Goal: Entertainment & Leisure: Consume media (video, audio)

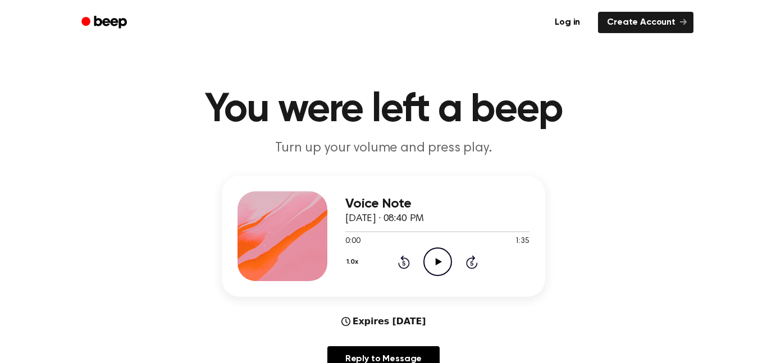
click at [443, 274] on circle at bounding box center [438, 262] width 28 height 28
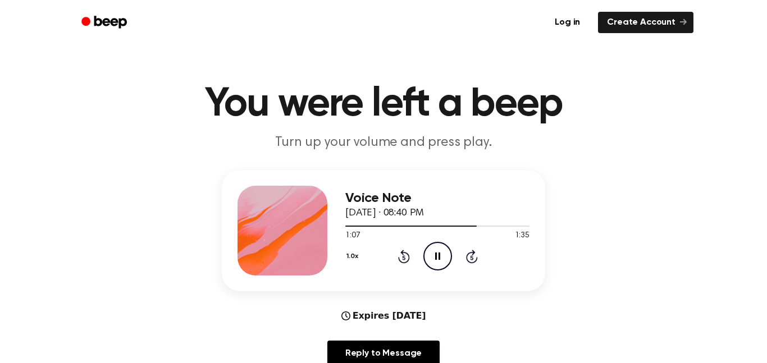
scroll to position [5, 0]
click at [353, 227] on div at bounding box center [410, 226] width 131 height 1
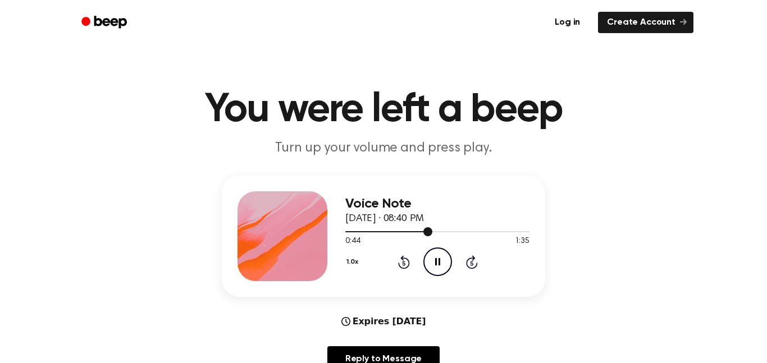
click at [349, 232] on div at bounding box center [388, 231] width 87 height 1
click at [350, 232] on div at bounding box center [402, 231] width 114 height 1
click at [436, 272] on icon "Pause Audio" at bounding box center [437, 262] width 29 height 29
click at [354, 263] on button "1.0x" at bounding box center [353, 262] width 17 height 19
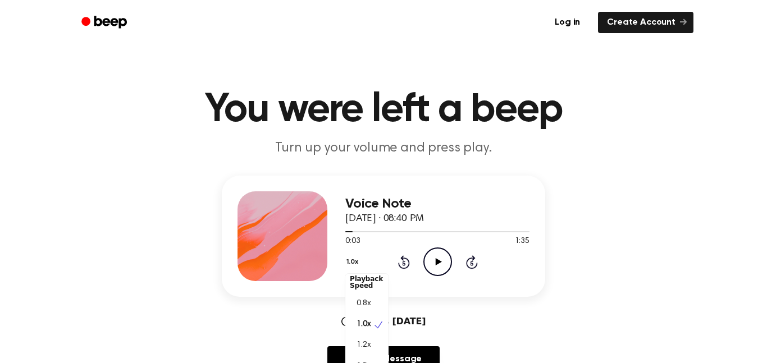
click at [369, 307] on span "0.8x" at bounding box center [363, 304] width 14 height 12
click at [439, 272] on icon "Play Audio" at bounding box center [437, 262] width 29 height 29
click at [441, 267] on icon "Pause Audio" at bounding box center [437, 262] width 29 height 29
click at [355, 263] on button "0.8x" at bounding box center [354, 262] width 19 height 19
click at [371, 333] on div "1.0x" at bounding box center [366, 329] width 43 height 21
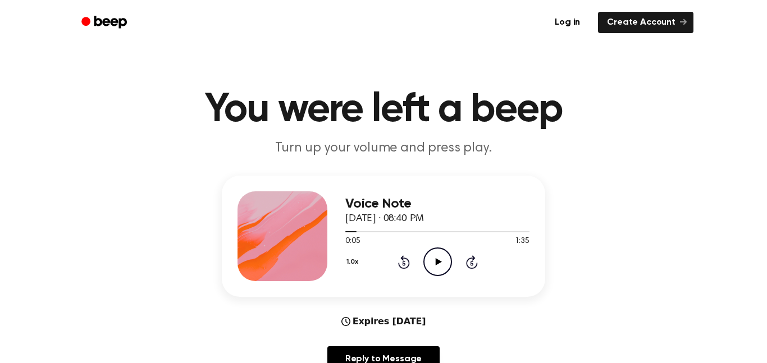
click at [355, 236] on div at bounding box center [437, 231] width 184 height 9
drag, startPoint x: 350, startPoint y: 237, endPoint x: 337, endPoint y: 236, distance: 12.5
click at [337, 236] on div "Voice Note [DATE] · 08:40 PM 0:05 1:35 Your browser does not support the [objec…" at bounding box center [383, 236] width 323 height 121
click at [345, 228] on div at bounding box center [437, 231] width 184 height 9
click at [427, 259] on icon "Play Audio" at bounding box center [437, 262] width 29 height 29
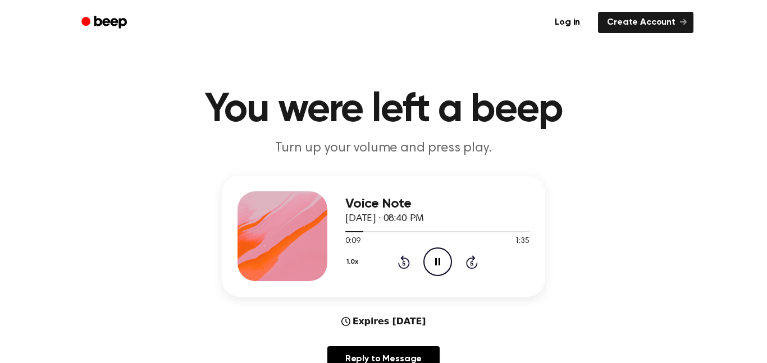
click at [427, 261] on icon "Pause Audio" at bounding box center [437, 262] width 29 height 29
click at [350, 233] on div at bounding box center [437, 231] width 184 height 9
click at [356, 233] on div at bounding box center [437, 231] width 184 height 9
click at [349, 237] on span "0:05" at bounding box center [352, 242] width 15 height 12
click at [432, 258] on icon "Play Audio" at bounding box center [437, 262] width 29 height 29
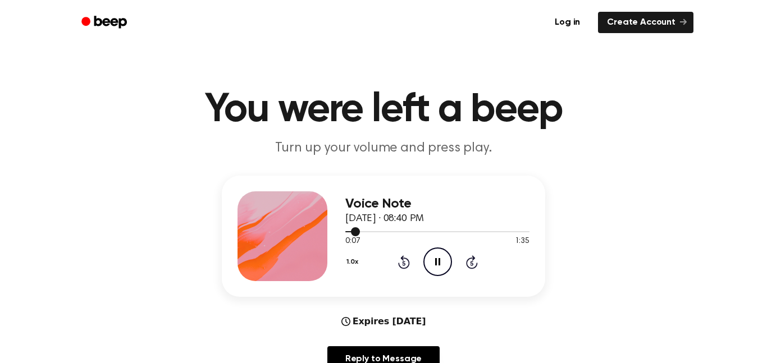
click at [351, 232] on span at bounding box center [355, 231] width 9 height 9
click at [344, 232] on div "Voice Note [DATE] · 08:40 PM 0:07 1:35 Your browser does not support the [objec…" at bounding box center [383, 236] width 323 height 121
click at [345, 232] on div at bounding box center [352, 231] width 15 height 1
click at [433, 260] on icon "Pause Audio" at bounding box center [437, 262] width 29 height 29
click at [360, 230] on div at bounding box center [437, 231] width 184 height 9
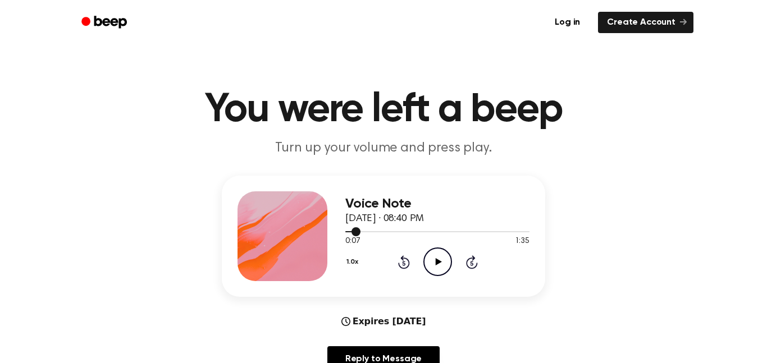
click at [426, 259] on icon "Play Audio" at bounding box center [437, 262] width 29 height 29
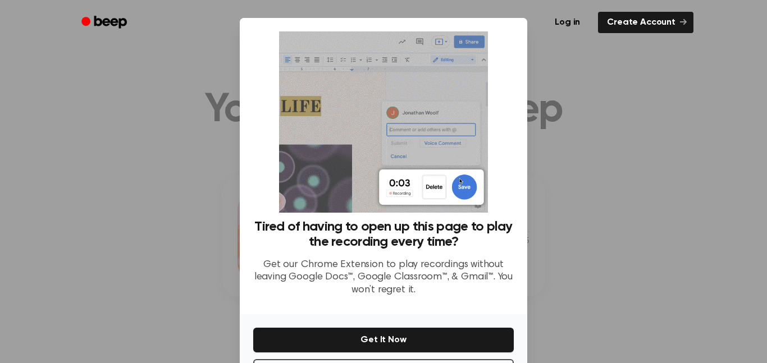
click at [548, 158] on div at bounding box center [383, 181] width 767 height 363
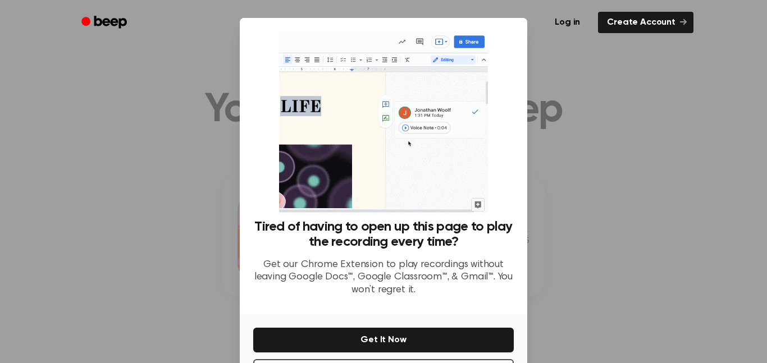
click at [562, 155] on div at bounding box center [383, 181] width 767 height 363
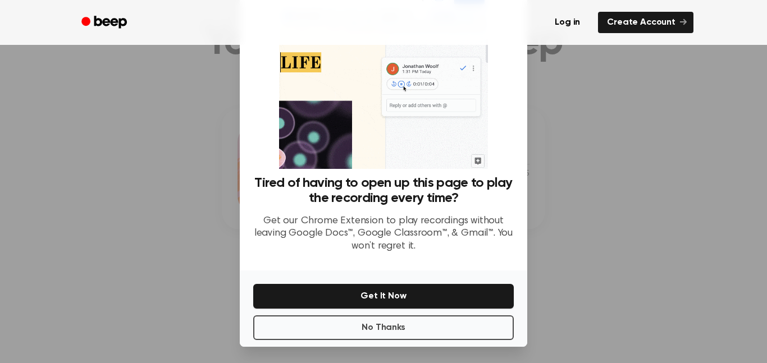
scroll to position [45, 0]
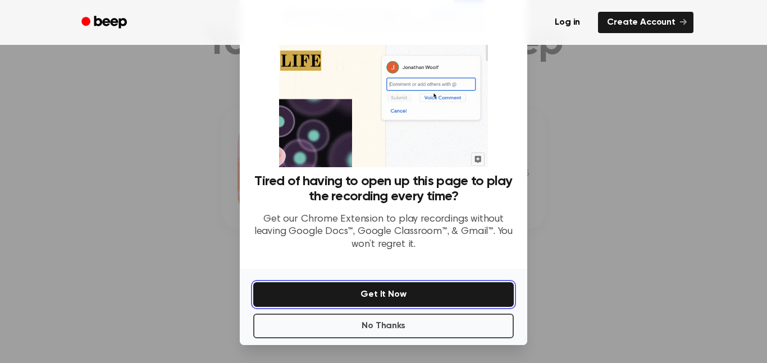
click at [468, 305] on button "Get It Now" at bounding box center [383, 294] width 260 height 25
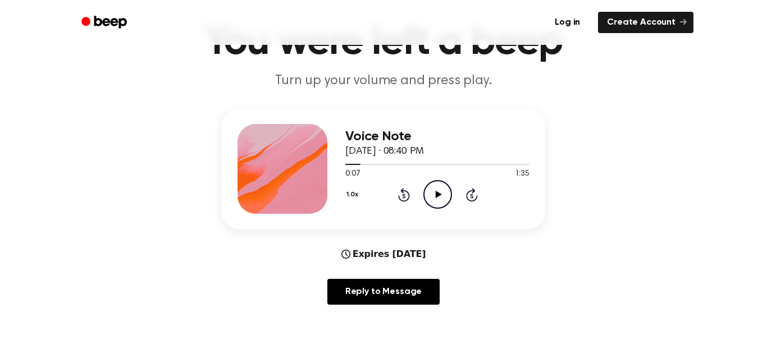
click at [353, 164] on span at bounding box center [355, 164] width 9 height 9
click at [437, 203] on icon "Play Audio" at bounding box center [437, 194] width 29 height 29
click at [433, 198] on icon "Pause Audio" at bounding box center [437, 194] width 29 height 29
click at [365, 168] on div at bounding box center [437, 163] width 184 height 9
click at [433, 198] on icon "Play Audio" at bounding box center [437, 194] width 29 height 29
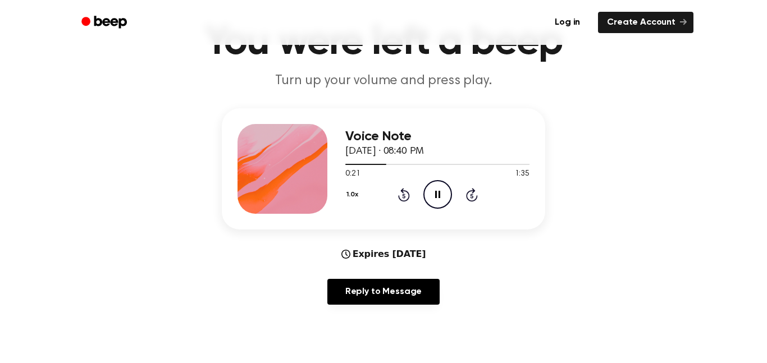
click at [408, 196] on icon at bounding box center [404, 194] width 12 height 13
click at [431, 193] on icon "Pause Audio" at bounding box center [437, 194] width 29 height 29
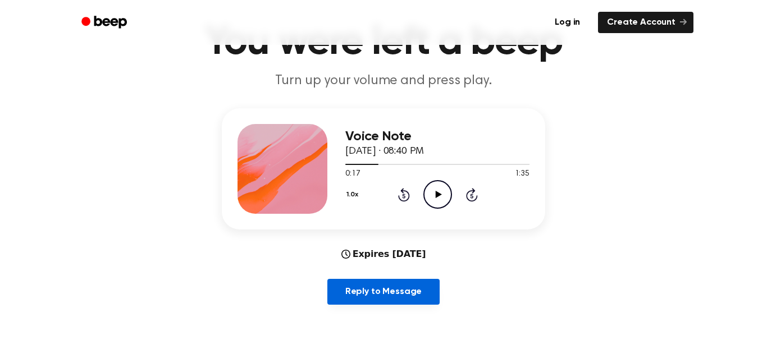
click at [423, 280] on link "Reply to Message" at bounding box center [383, 292] width 112 height 26
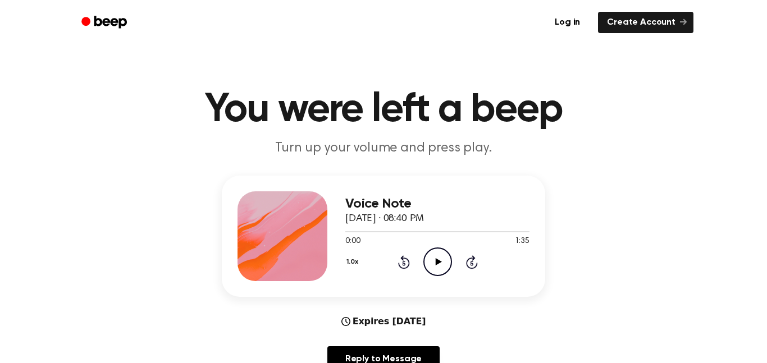
click at [433, 266] on icon "Play Audio" at bounding box center [437, 262] width 29 height 29
click at [376, 236] on div at bounding box center [437, 231] width 184 height 9
click at [354, 234] on div at bounding box center [437, 231] width 184 height 9
click at [367, 232] on div at bounding box center [437, 231] width 184 height 1
click at [436, 262] on icon at bounding box center [437, 261] width 5 height 7
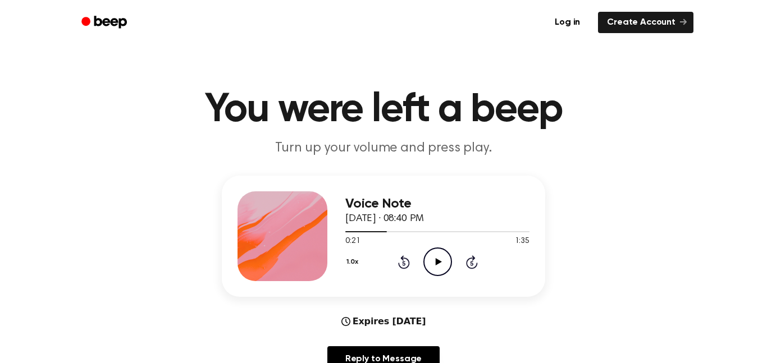
click at [428, 267] on icon "Play Audio" at bounding box center [437, 262] width 29 height 29
click at [434, 268] on icon "Pause Audio" at bounding box center [437, 262] width 29 height 29
click at [374, 232] on div at bounding box center [369, 231] width 49 height 1
click at [430, 260] on icon "Play Audio" at bounding box center [437, 262] width 29 height 29
click at [437, 264] on icon "Pause Audio" at bounding box center [437, 262] width 29 height 29
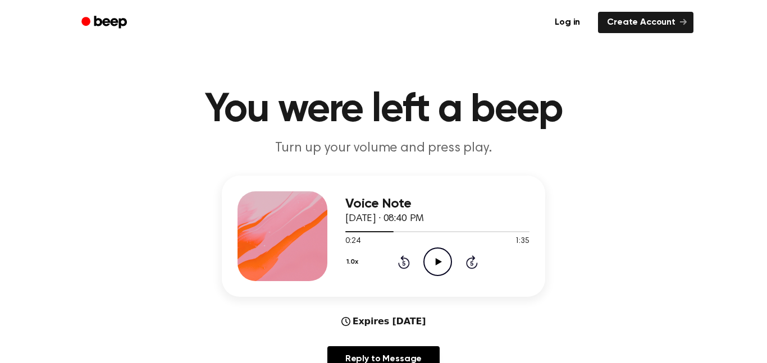
click at [434, 268] on icon "Play Audio" at bounding box center [437, 262] width 29 height 29
click at [437, 263] on icon "Pause Audio" at bounding box center [437, 262] width 29 height 29
click at [436, 264] on icon at bounding box center [438, 261] width 6 height 7
click at [378, 232] on div at bounding box center [373, 231] width 57 height 1
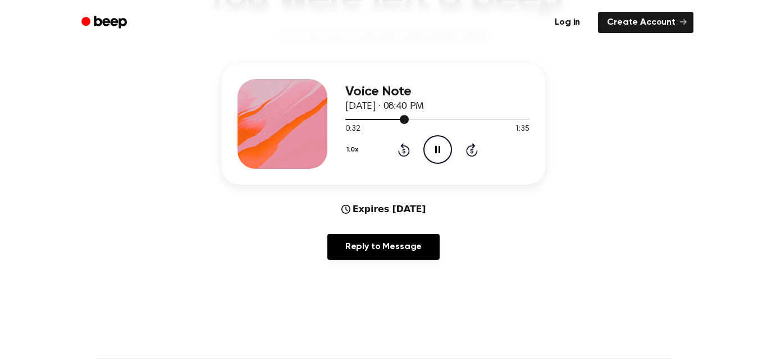
scroll to position [115, 0]
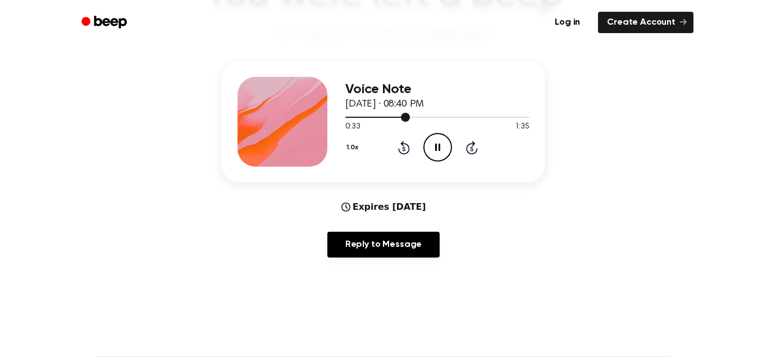
click at [374, 118] on div at bounding box center [377, 117] width 65 height 1
click at [422, 152] on div "1.0x Rewind 5 seconds Pause Audio Skip 5 seconds" at bounding box center [437, 147] width 184 height 29
click at [429, 149] on icon "Pause Audio" at bounding box center [437, 147] width 29 height 29
click at [445, 161] on icon "Play Audio" at bounding box center [437, 147] width 29 height 29
click at [380, 121] on span at bounding box center [378, 117] width 9 height 9
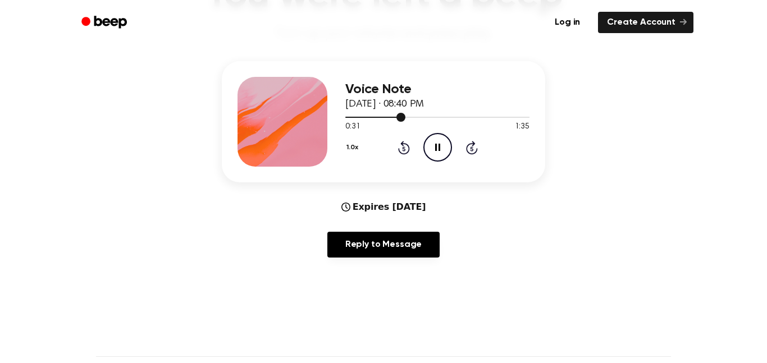
click at [428, 150] on icon "Pause Audio" at bounding box center [437, 147] width 29 height 29
click at [425, 148] on icon "Play Audio" at bounding box center [437, 147] width 29 height 29
click at [379, 117] on div at bounding box center [376, 117] width 62 height 1
click at [436, 158] on icon "Pause Audio" at bounding box center [437, 147] width 29 height 29
click at [394, 121] on div at bounding box center [437, 116] width 184 height 9
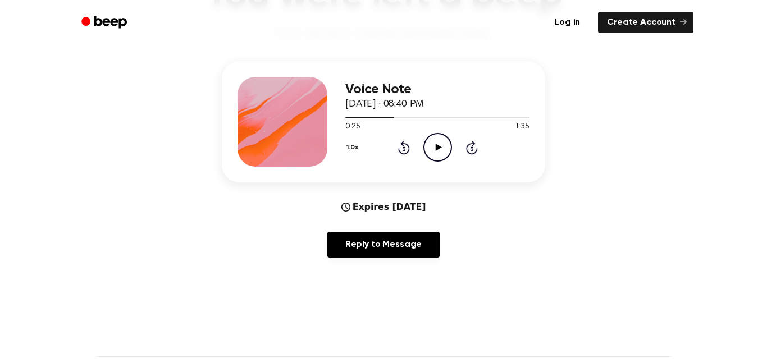
click at [437, 141] on icon "Play Audio" at bounding box center [437, 147] width 29 height 29
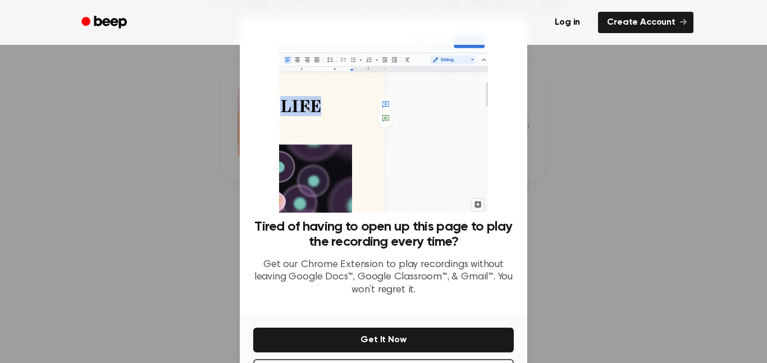
click at [651, 207] on div at bounding box center [383, 181] width 767 height 363
click at [578, 148] on div at bounding box center [383, 181] width 767 height 363
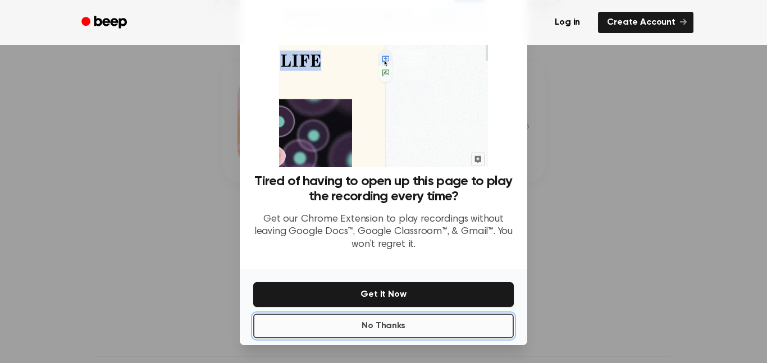
click at [466, 326] on button "No Thanks" at bounding box center [383, 326] width 260 height 25
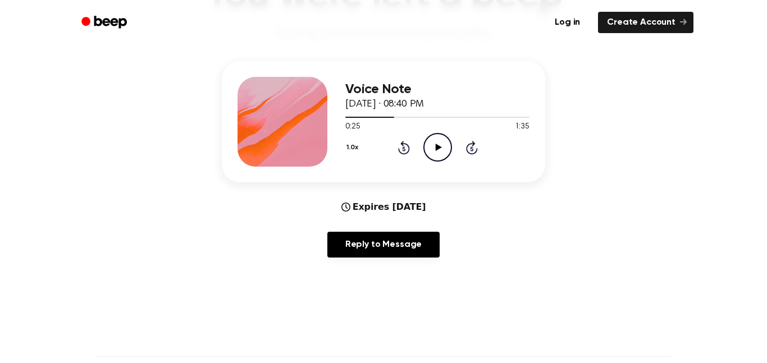
click at [439, 158] on icon "Play Audio" at bounding box center [437, 147] width 29 height 29
click at [437, 145] on icon "Pause Audio" at bounding box center [437, 147] width 29 height 29
click at [435, 144] on icon "Play Audio" at bounding box center [437, 147] width 29 height 29
click at [436, 144] on icon at bounding box center [437, 147] width 5 height 7
click at [436, 144] on icon at bounding box center [438, 147] width 6 height 7
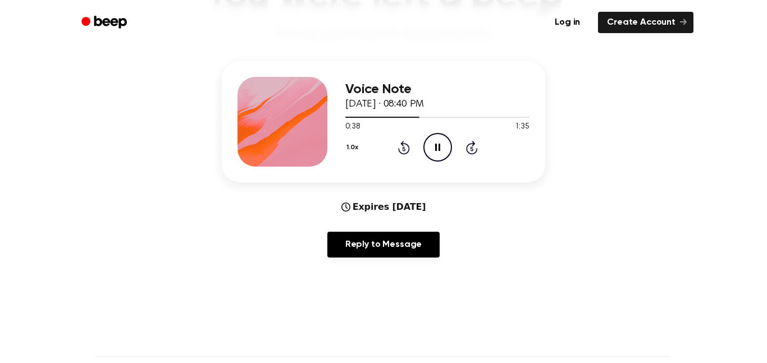
click at [436, 144] on icon at bounding box center [437, 147] width 5 height 7
click at [400, 117] on div at bounding box center [382, 117] width 75 height 1
click at [435, 145] on icon "Play Audio" at bounding box center [437, 147] width 29 height 29
click at [435, 140] on icon "Pause Audio" at bounding box center [437, 147] width 29 height 29
click at [435, 140] on icon "Play Audio" at bounding box center [437, 147] width 29 height 29
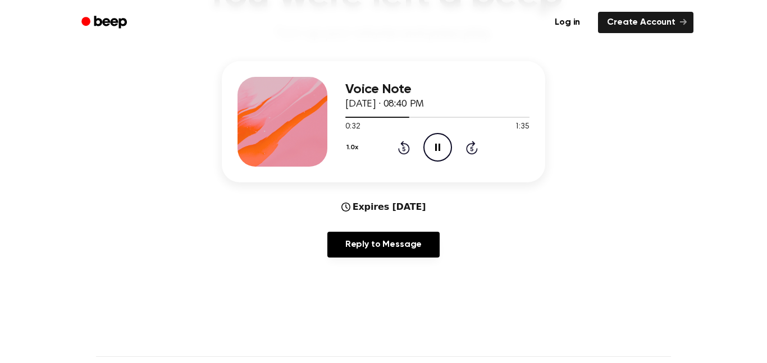
click at [437, 140] on icon "Pause Audio" at bounding box center [437, 147] width 29 height 29
click at [434, 139] on icon "Play Audio" at bounding box center [437, 147] width 29 height 29
click at [437, 139] on icon "Pause Audio" at bounding box center [437, 147] width 29 height 29
click at [437, 139] on icon "Play Audio" at bounding box center [437, 147] width 29 height 29
click at [438, 141] on icon "Pause Audio" at bounding box center [437, 147] width 29 height 29
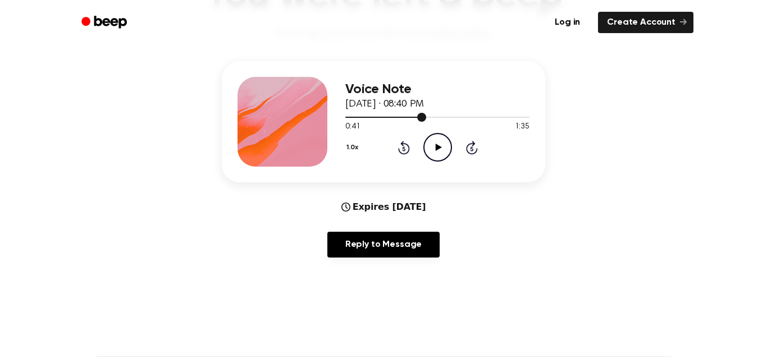
click at [411, 118] on div at bounding box center [385, 117] width 81 height 1
click at [431, 138] on icon "Play Audio" at bounding box center [437, 147] width 29 height 29
click at [436, 147] on icon "Pause Audio" at bounding box center [437, 147] width 29 height 29
click at [414, 117] on div at bounding box center [385, 117] width 80 height 1
click at [438, 145] on icon "Play Audio" at bounding box center [437, 147] width 29 height 29
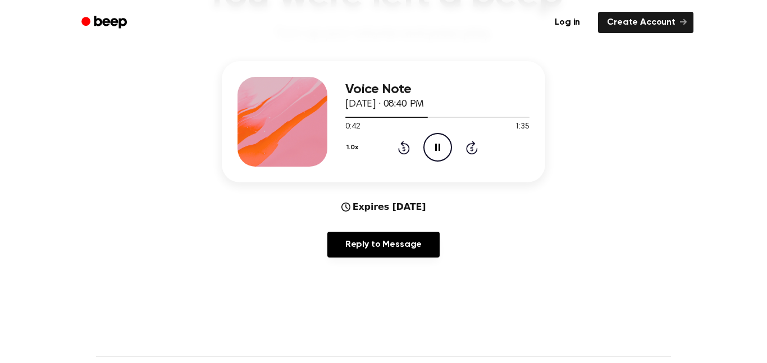
click at [437, 145] on icon "Pause Audio" at bounding box center [437, 147] width 29 height 29
click at [437, 145] on icon at bounding box center [438, 147] width 6 height 7
click at [438, 146] on icon at bounding box center [437, 147] width 5 height 7
click at [438, 146] on icon at bounding box center [438, 147] width 6 height 7
click at [423, 117] on div at bounding box center [391, 117] width 93 height 1
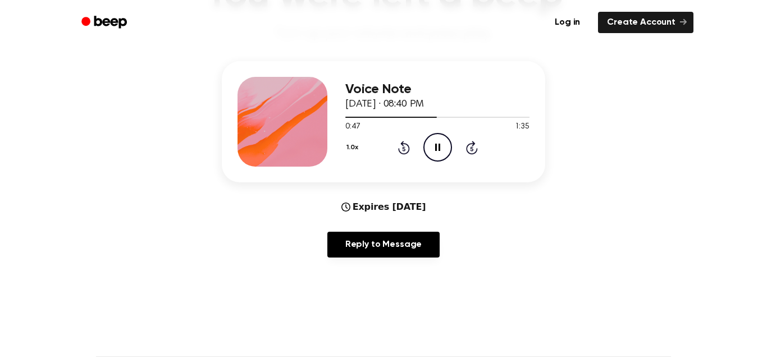
click at [434, 138] on icon "Pause Audio" at bounding box center [437, 147] width 29 height 29
click at [434, 140] on icon "Play Audio" at bounding box center [437, 147] width 29 height 29
click at [434, 143] on icon "Pause Audio" at bounding box center [437, 147] width 29 height 29
click at [434, 143] on icon "Play Audio" at bounding box center [437, 147] width 29 height 29
click at [436, 145] on icon "Pause Audio" at bounding box center [437, 147] width 29 height 29
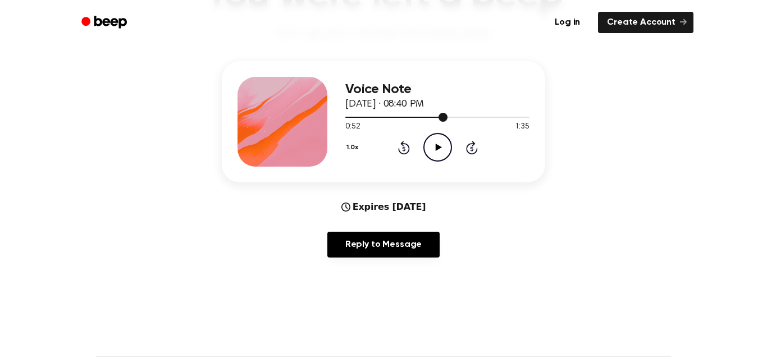
click at [429, 120] on div at bounding box center [437, 116] width 184 height 9
click at [436, 147] on icon at bounding box center [438, 147] width 6 height 7
click at [443, 156] on icon "Pause Audio" at bounding box center [437, 147] width 29 height 29
click at [443, 156] on icon "Play Audio" at bounding box center [437, 147] width 29 height 29
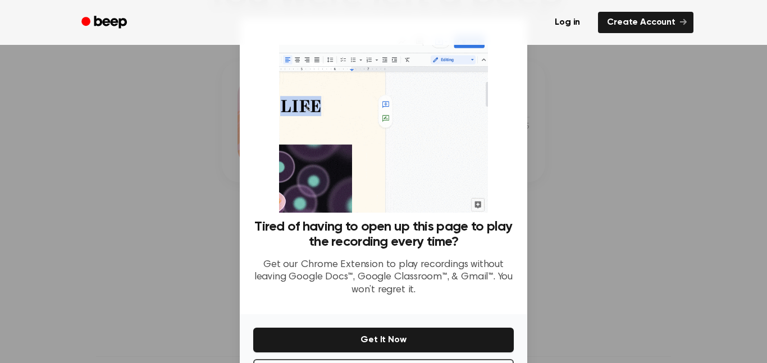
click at [563, 155] on div at bounding box center [383, 181] width 767 height 363
click at [562, 154] on div at bounding box center [383, 181] width 767 height 363
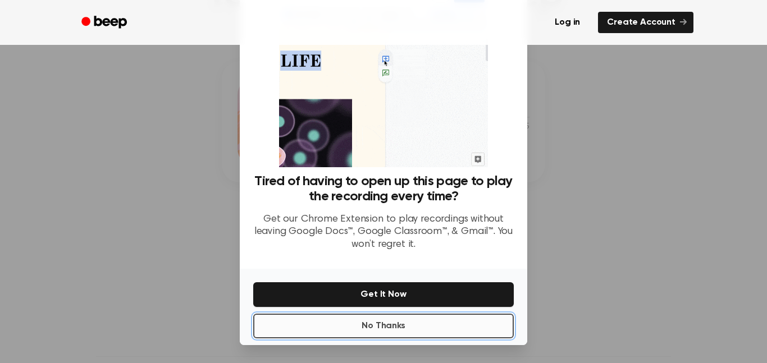
click at [460, 317] on button "No Thanks" at bounding box center [383, 326] width 260 height 25
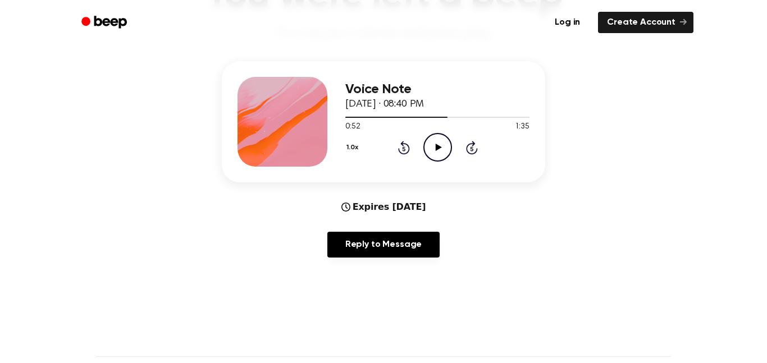
click at [447, 143] on icon "Play Audio" at bounding box center [437, 147] width 29 height 29
click at [447, 143] on icon "Pause Audio" at bounding box center [437, 147] width 29 height 29
click at [447, 143] on icon "Play Audio" at bounding box center [437, 147] width 29 height 29
click at [447, 142] on icon "Pause Audio" at bounding box center [437, 147] width 29 height 29
click at [447, 142] on icon "Play Audio" at bounding box center [437, 147] width 29 height 29
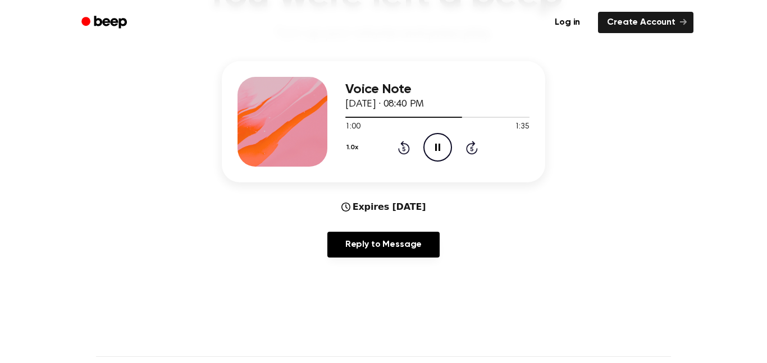
click at [447, 145] on icon "Pause Audio" at bounding box center [437, 147] width 29 height 29
click at [450, 117] on div at bounding box center [403, 117] width 117 height 1
click at [437, 145] on icon "Play Audio" at bounding box center [437, 147] width 29 height 29
click at [448, 155] on circle at bounding box center [438, 148] width 28 height 28
click at [445, 117] on div at bounding box center [405, 117] width 121 height 1
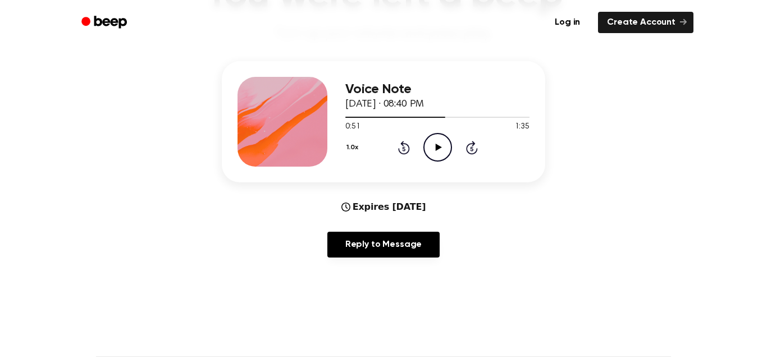
click at [437, 149] on icon at bounding box center [438, 147] width 6 height 7
click at [438, 152] on icon "Pause Audio" at bounding box center [437, 147] width 29 height 29
click at [438, 152] on icon "Play Audio" at bounding box center [437, 147] width 29 height 29
click at [437, 153] on icon "Pause Audio" at bounding box center [437, 147] width 29 height 29
click at [437, 153] on icon "Play Audio" at bounding box center [437, 147] width 29 height 29
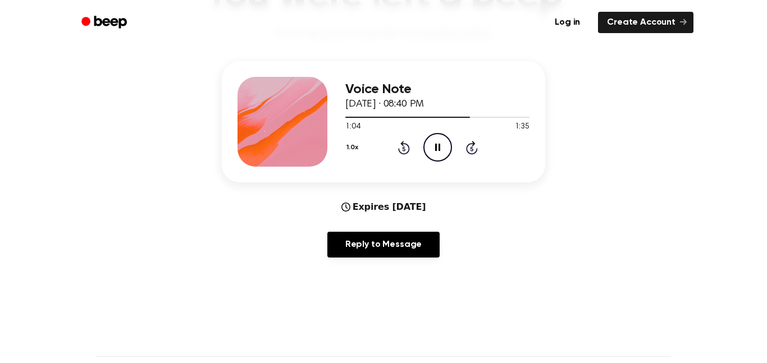
click at [437, 153] on icon "Pause Audio" at bounding box center [437, 147] width 29 height 29
click at [451, 117] on div at bounding box center [437, 117] width 184 height 1
click at [437, 141] on icon "Play Audio" at bounding box center [437, 147] width 29 height 29
click at [436, 145] on icon at bounding box center [437, 147] width 5 height 7
click at [445, 117] on div at bounding box center [410, 117] width 130 height 1
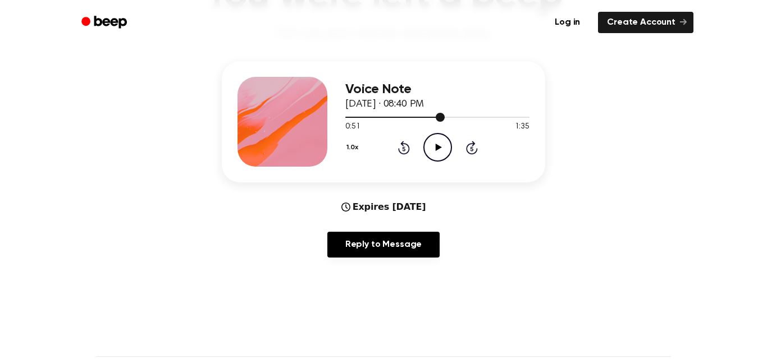
click at [442, 121] on span at bounding box center [440, 117] width 9 height 9
click at [438, 138] on icon "Play Audio" at bounding box center [437, 147] width 29 height 29
click at [442, 144] on icon "Pause Audio" at bounding box center [437, 147] width 29 height 29
click at [455, 121] on div at bounding box center [437, 116] width 184 height 9
click at [432, 167] on div "Voice Note September 14, 2025 · 08:40 PM 0:56 1:35 Your browser does not suppor…" at bounding box center [383, 121] width 323 height 121
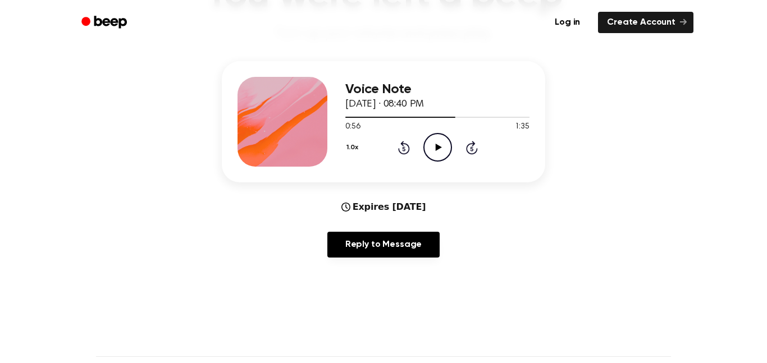
click at [437, 155] on icon "Play Audio" at bounding box center [437, 147] width 29 height 29
click at [438, 142] on icon "Pause Audio" at bounding box center [437, 147] width 29 height 29
click at [463, 115] on div at bounding box center [437, 116] width 184 height 9
click at [438, 148] on icon at bounding box center [438, 147] width 6 height 7
click at [439, 145] on icon at bounding box center [437, 147] width 5 height 7
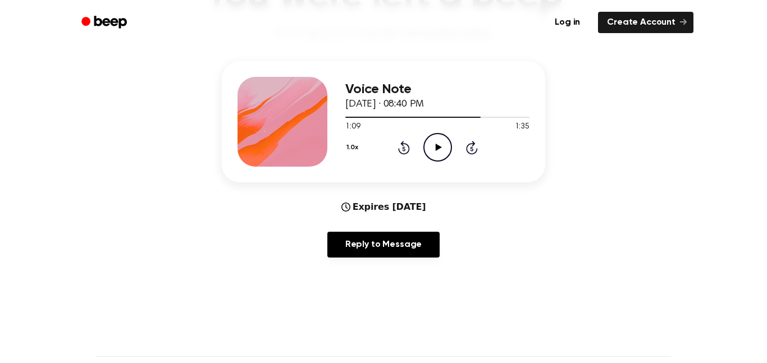
click at [476, 120] on span at bounding box center [476, 117] width 9 height 9
click at [441, 156] on icon "Play Audio" at bounding box center [437, 147] width 29 height 29
click at [448, 117] on div at bounding box center [412, 117] width 134 height 1
click at [457, 120] on div at bounding box center [437, 116] width 184 height 9
click at [436, 160] on icon "Pause Audio" at bounding box center [437, 147] width 29 height 29
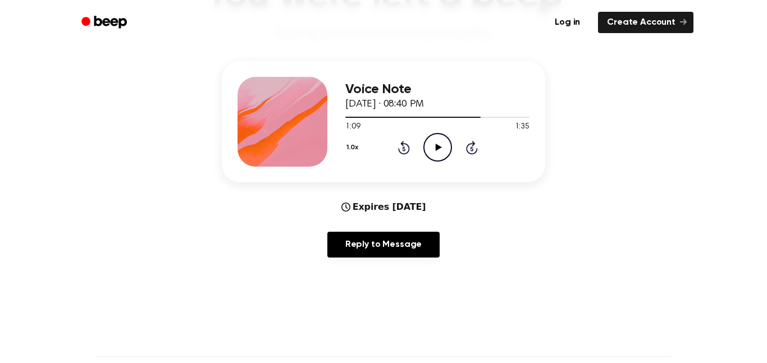
click at [438, 144] on icon "Play Audio" at bounding box center [437, 147] width 29 height 29
click at [439, 155] on icon "Pause Audio" at bounding box center [437, 147] width 29 height 29
click at [460, 113] on div at bounding box center [437, 116] width 184 height 9
click at [442, 151] on icon "Play Audio" at bounding box center [437, 147] width 29 height 29
click at [433, 151] on icon "Pause Audio" at bounding box center [437, 147] width 29 height 29
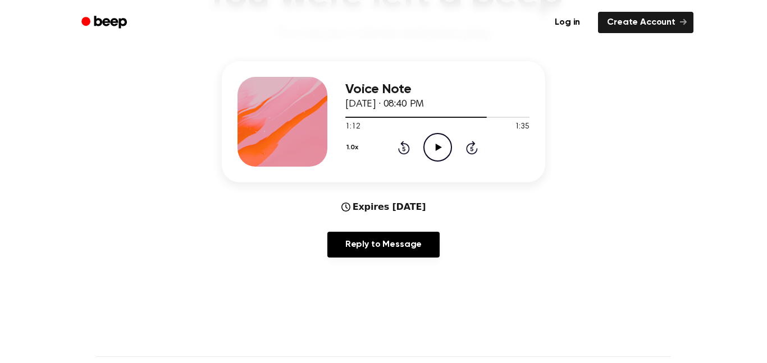
click at [427, 149] on icon "Play Audio" at bounding box center [437, 147] width 29 height 29
click at [427, 144] on icon "Pause Audio" at bounding box center [437, 147] width 29 height 29
click at [461, 117] on div at bounding box center [417, 117] width 145 height 1
click at [475, 117] on div at bounding box center [437, 117] width 184 height 1
click at [438, 155] on icon "Play Audio" at bounding box center [437, 147] width 29 height 29
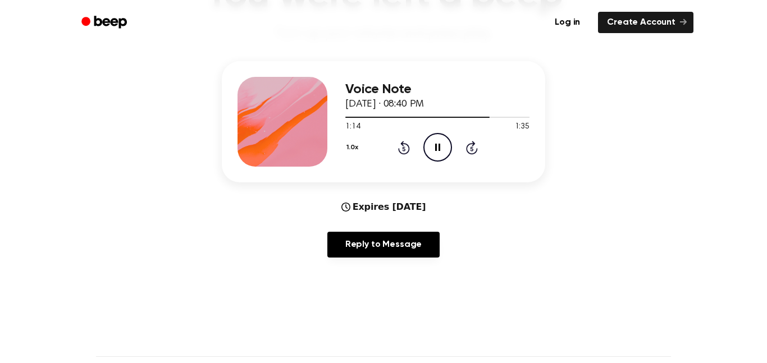
click at [437, 154] on icon "Pause Audio" at bounding box center [437, 147] width 29 height 29
click at [448, 158] on icon "Play Audio" at bounding box center [437, 147] width 29 height 29
click at [446, 147] on icon "Pause Audio" at bounding box center [437, 147] width 29 height 29
click at [480, 117] on div at bounding box center [419, 117] width 148 height 1
click at [428, 147] on icon "Play Audio" at bounding box center [437, 147] width 29 height 29
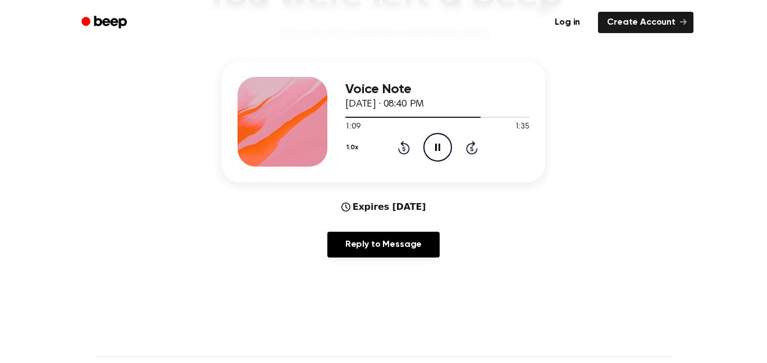
click at [456, 116] on div at bounding box center [437, 116] width 184 height 9
click at [441, 143] on icon "Pause Audio" at bounding box center [437, 147] width 29 height 29
click at [431, 159] on icon "Play Audio" at bounding box center [437, 147] width 29 height 29
click at [434, 136] on icon "Pause Audio" at bounding box center [437, 147] width 29 height 29
click at [438, 154] on icon "Play Audio" at bounding box center [437, 147] width 29 height 29
